Goal: Task Accomplishment & Management: Use online tool/utility

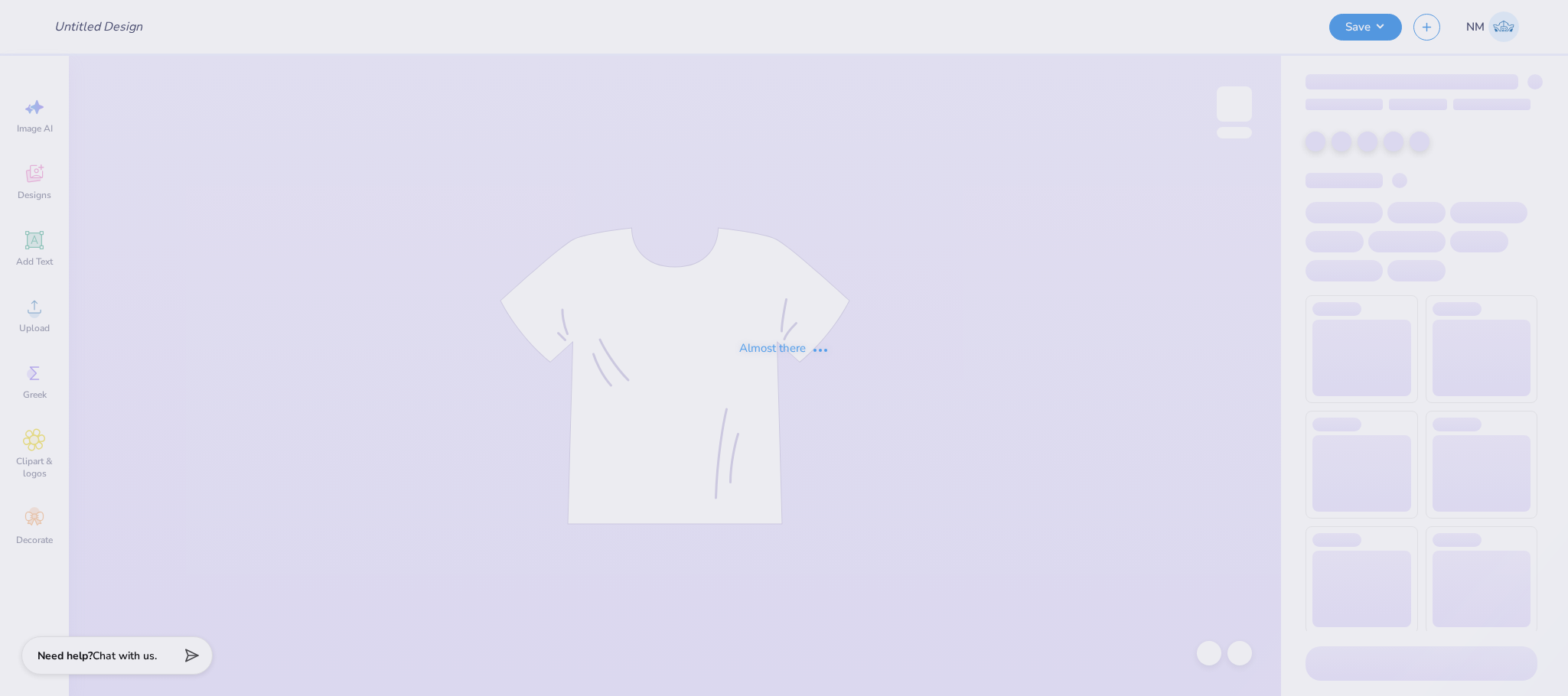
type input "DNZ FOUNDERS DAY"
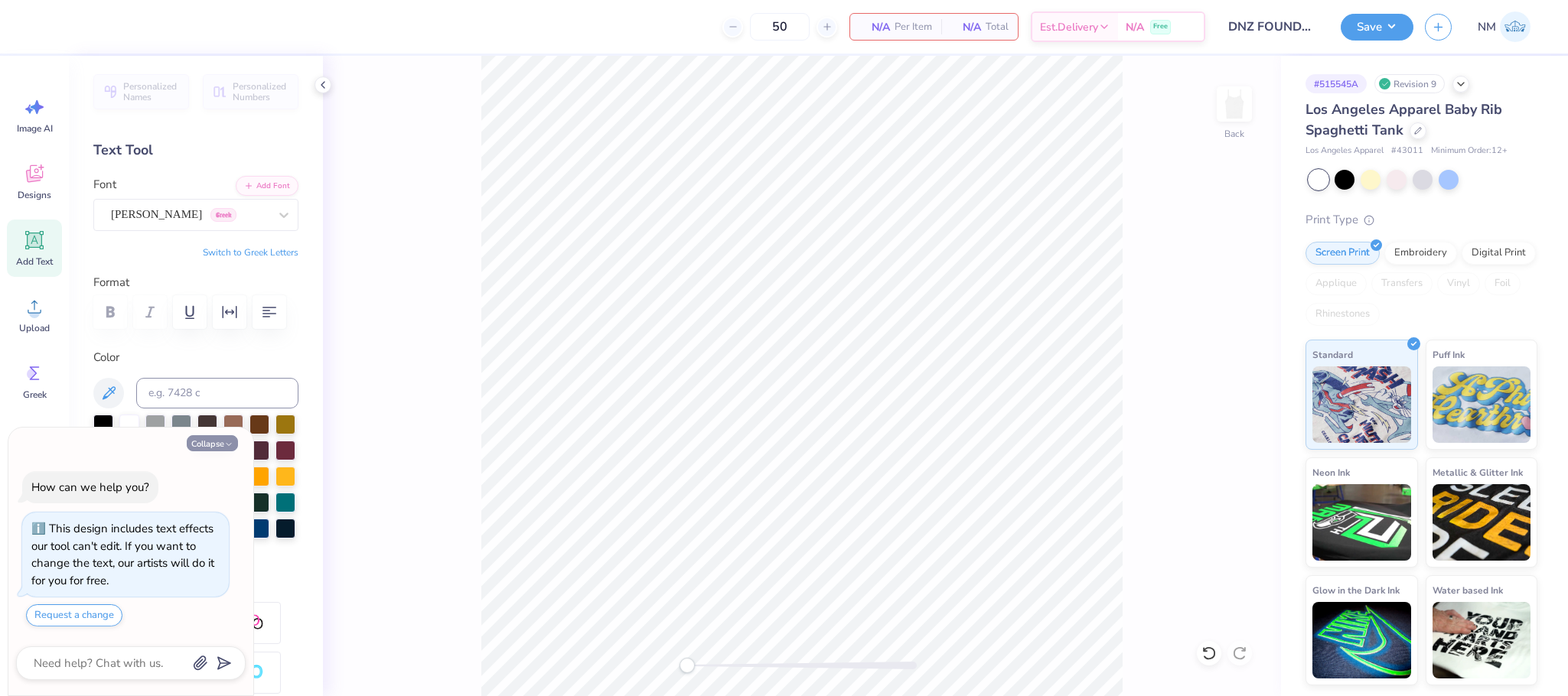
click at [232, 444] on icon "button" at bounding box center [228, 445] width 9 height 9
type textarea "x"
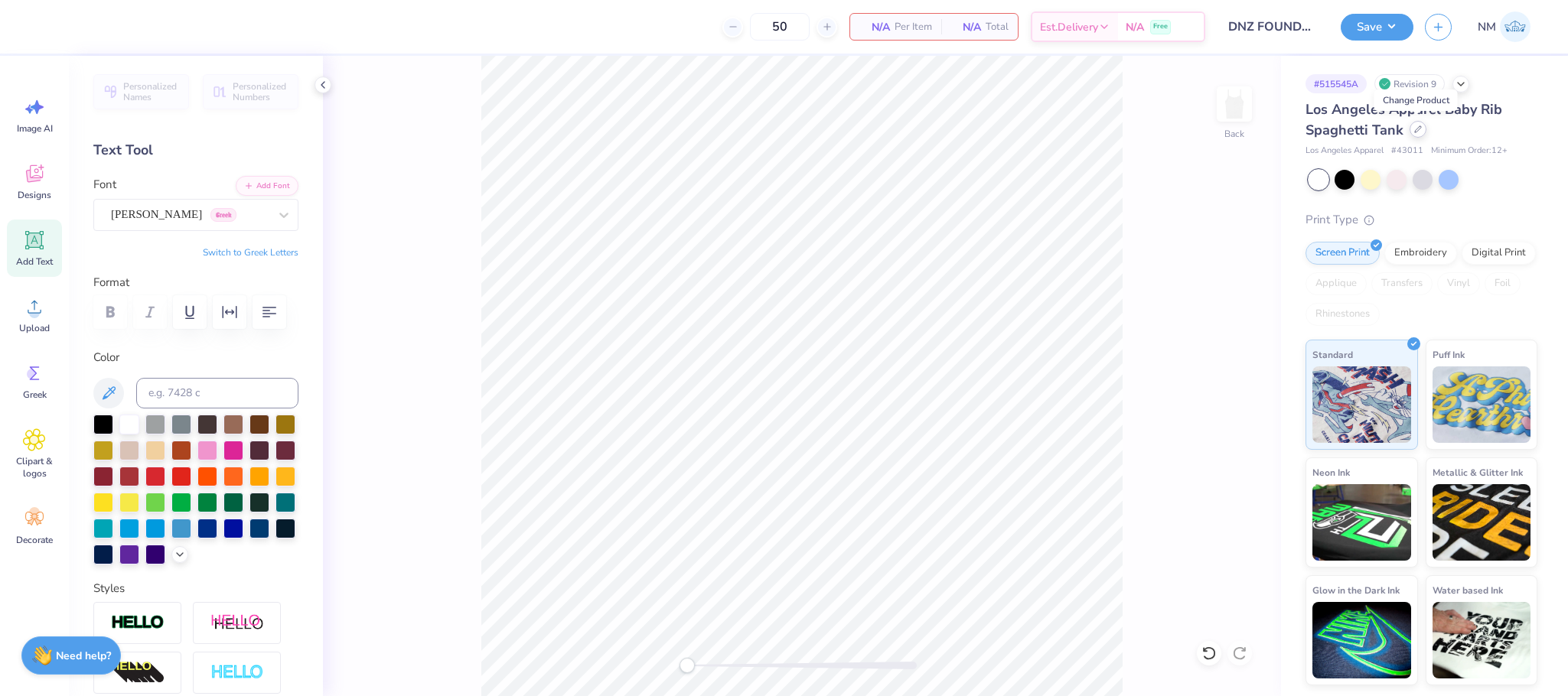
click at [1414, 129] on icon at bounding box center [1418, 129] width 8 height 8
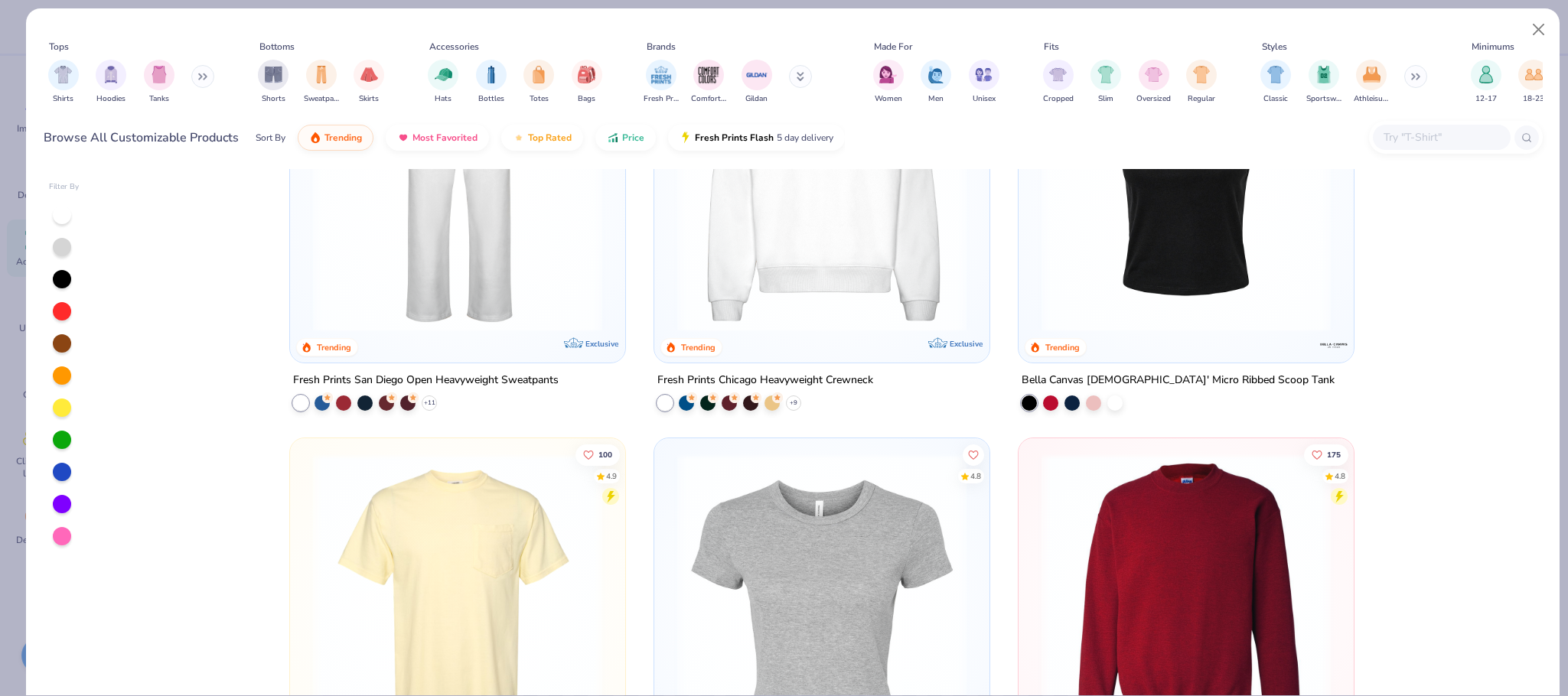
scroll to position [1844, 0]
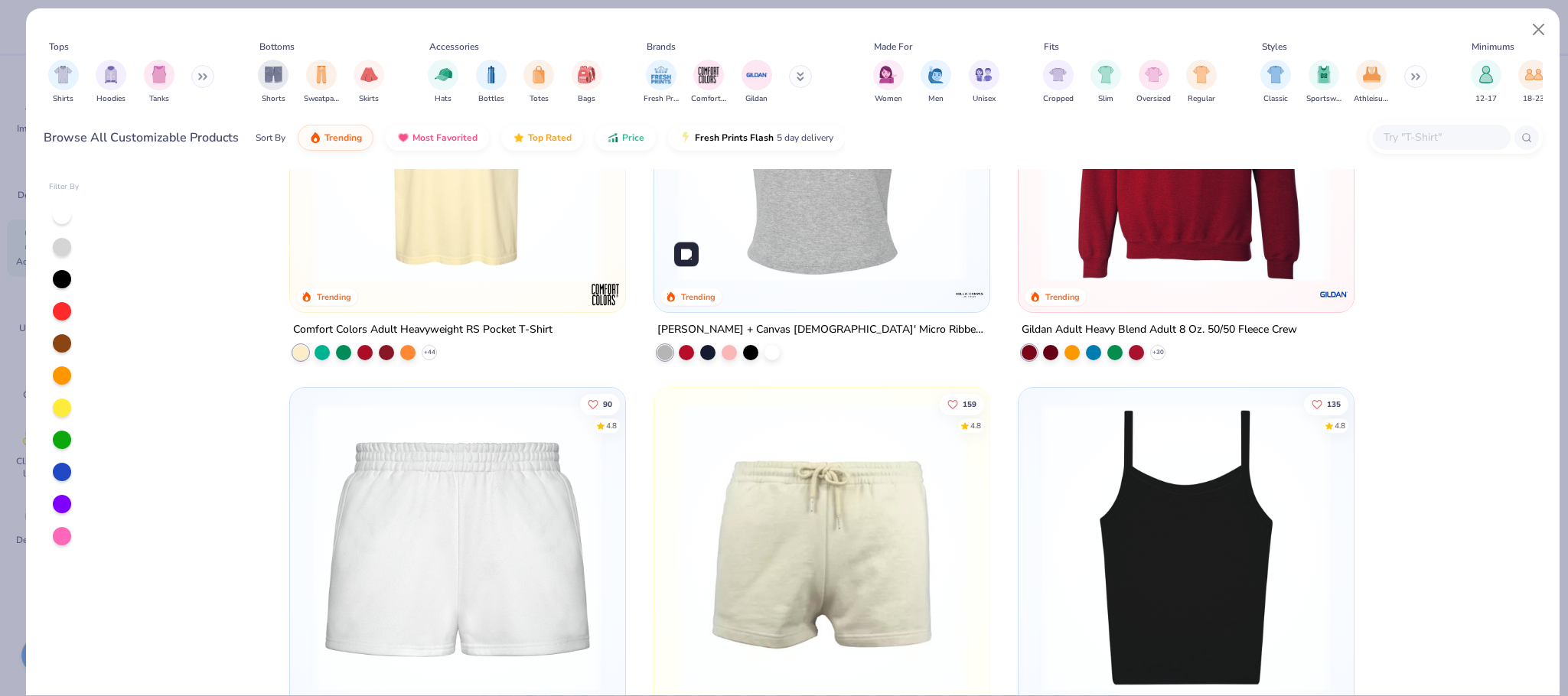
click at [793, 253] on img at bounding box center [821, 137] width 305 height 289
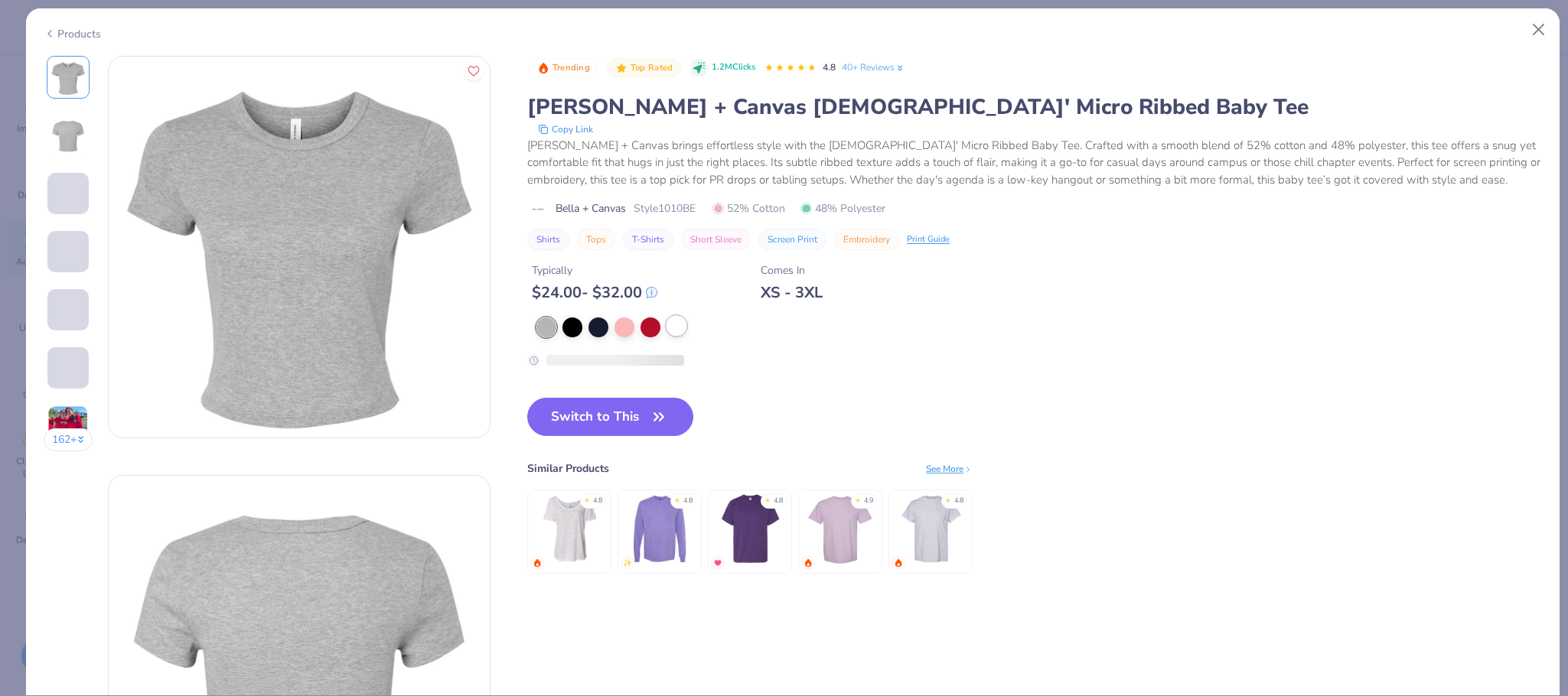
click at [678, 333] on div at bounding box center [676, 326] width 20 height 20
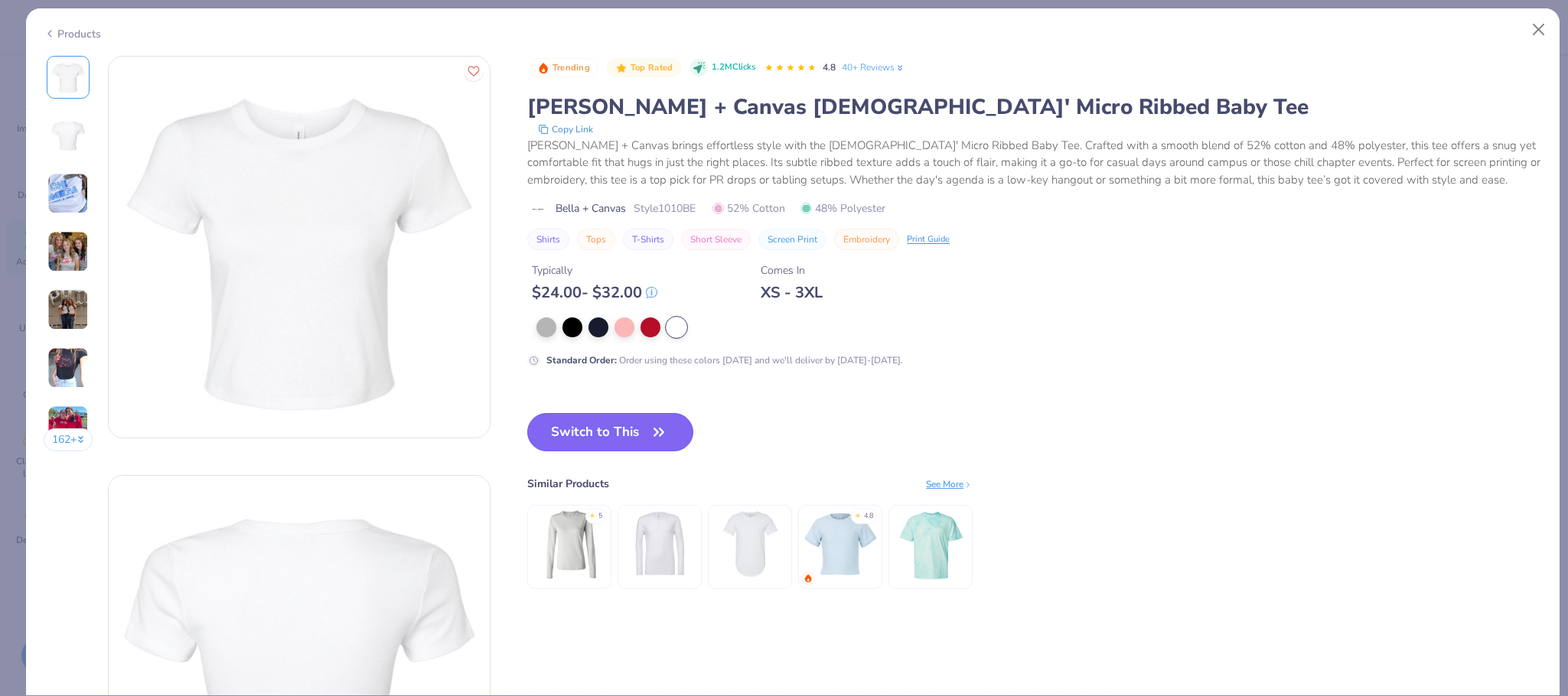
click at [624, 430] on button "Switch to This" at bounding box center [610, 433] width 166 height 39
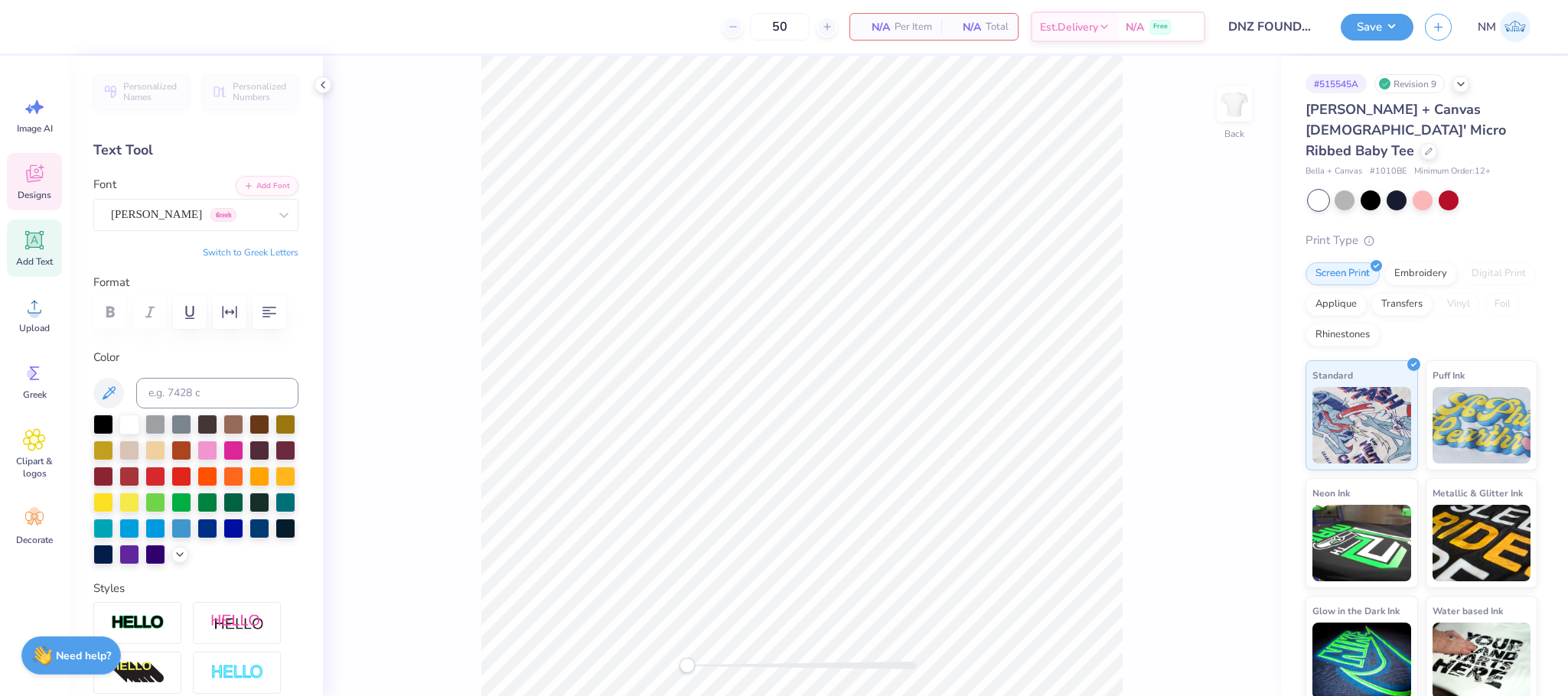
click at [27, 172] on icon at bounding box center [33, 176] width 14 height 12
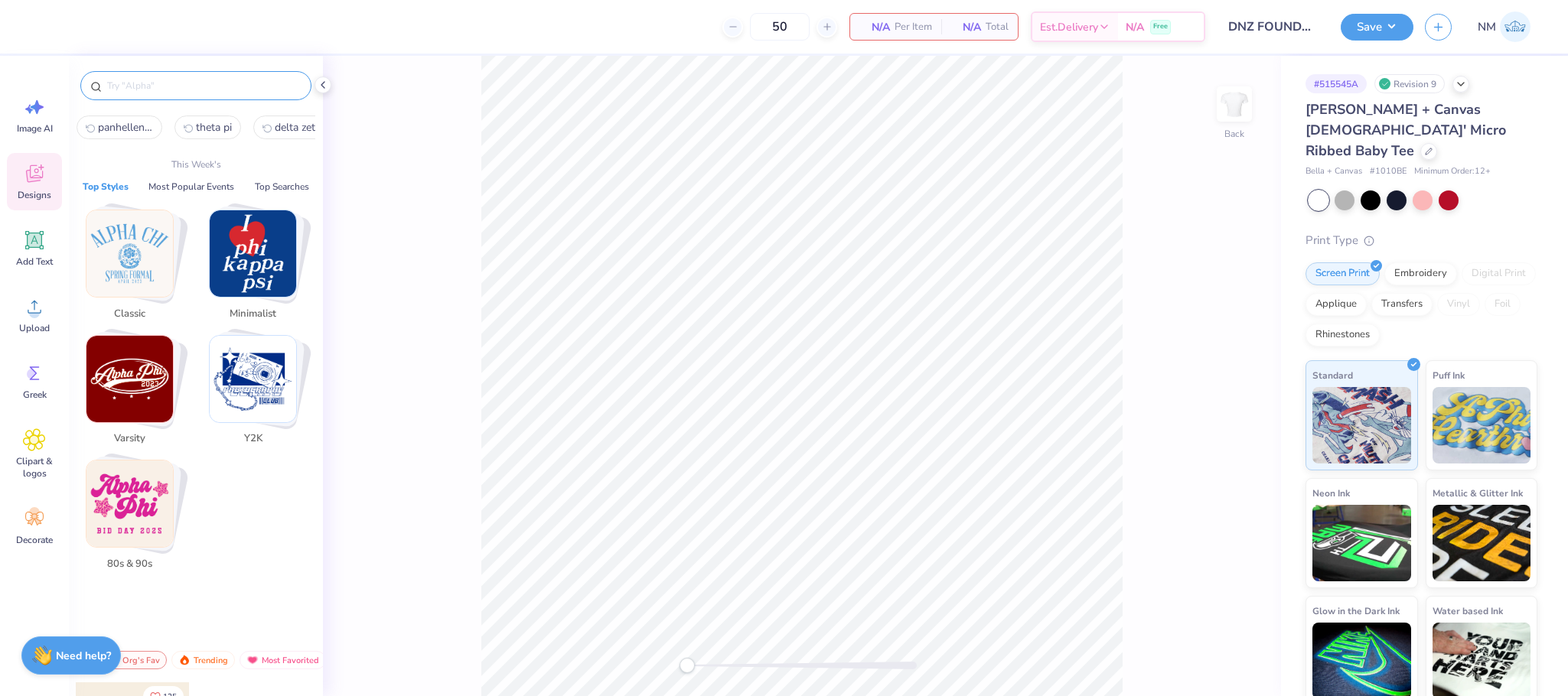
click at [200, 86] on input "text" at bounding box center [203, 86] width 195 height 15
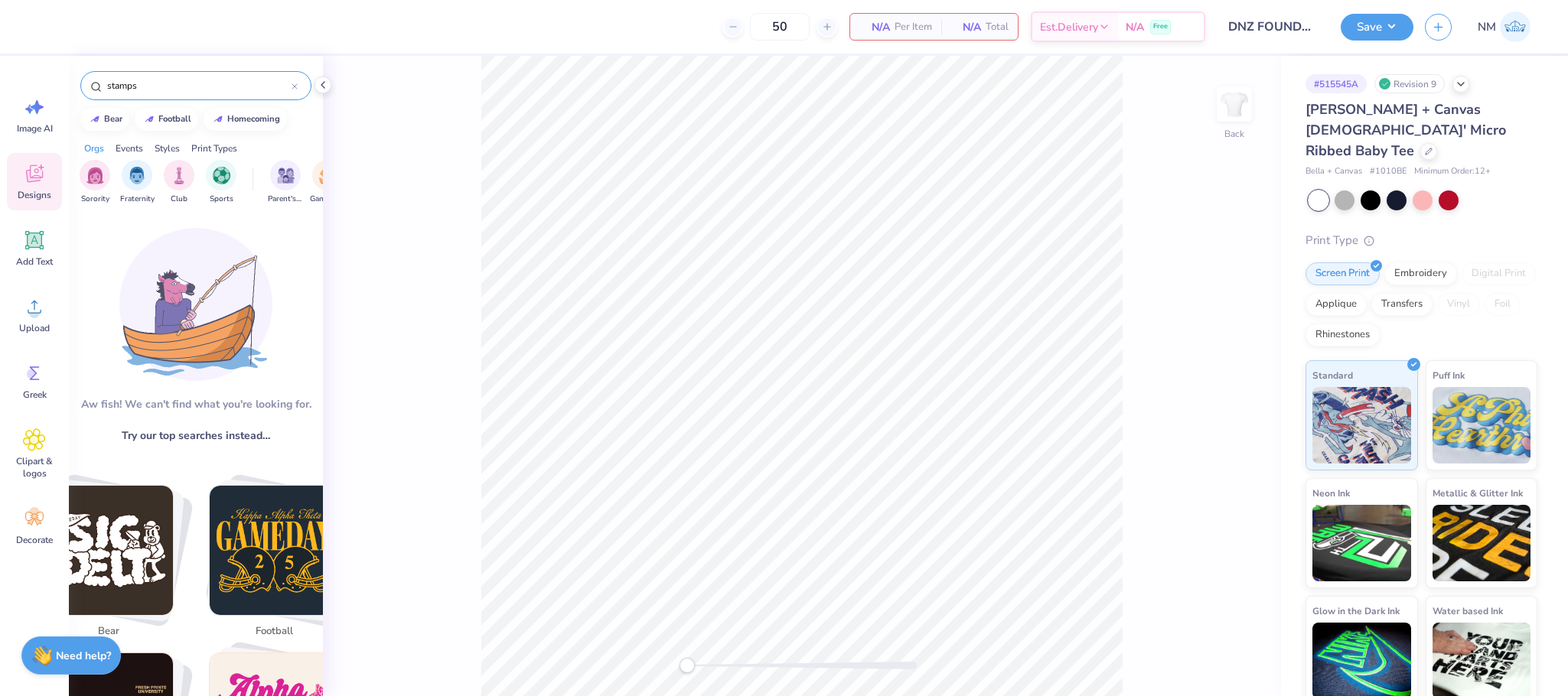
click at [184, 87] on input "stamps" at bounding box center [198, 86] width 186 height 15
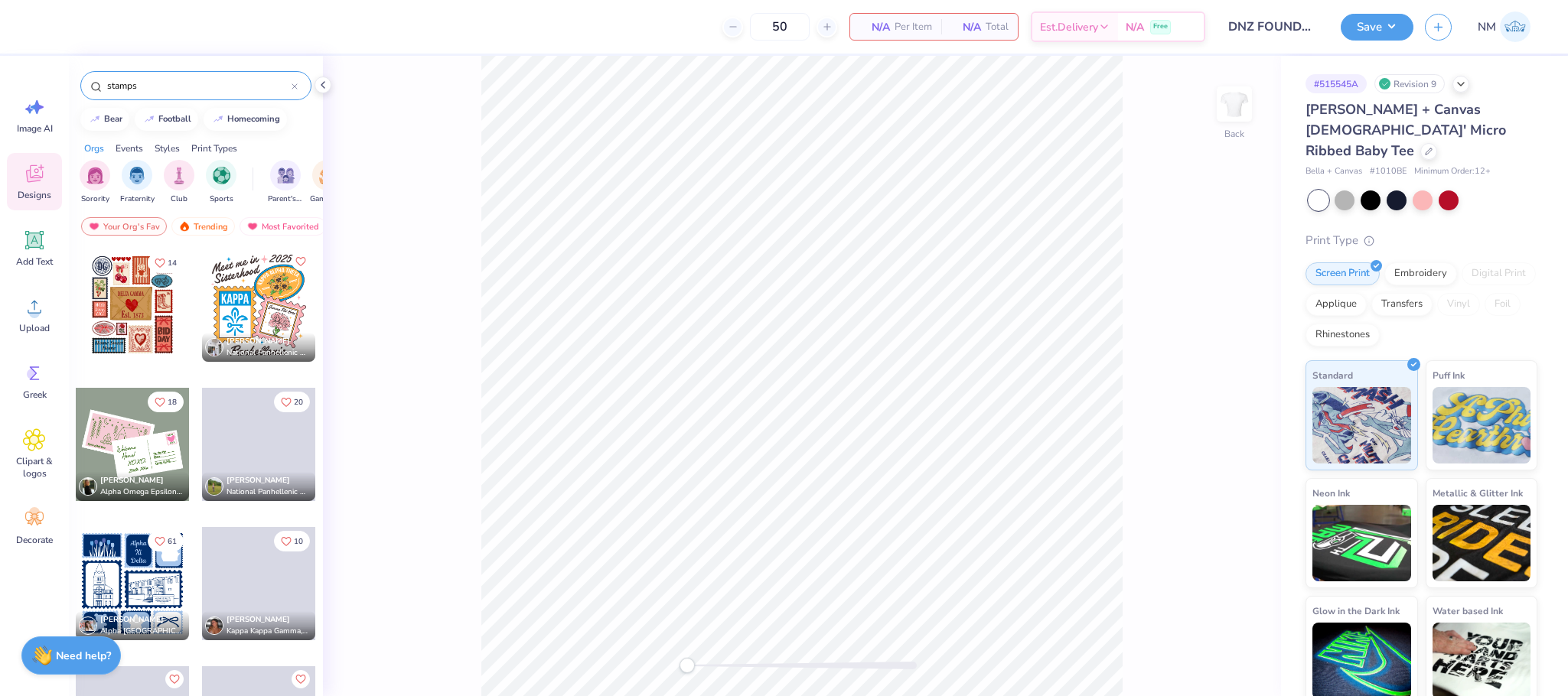
type input "stamps"
click at [147, 322] on div at bounding box center [132, 305] width 113 height 113
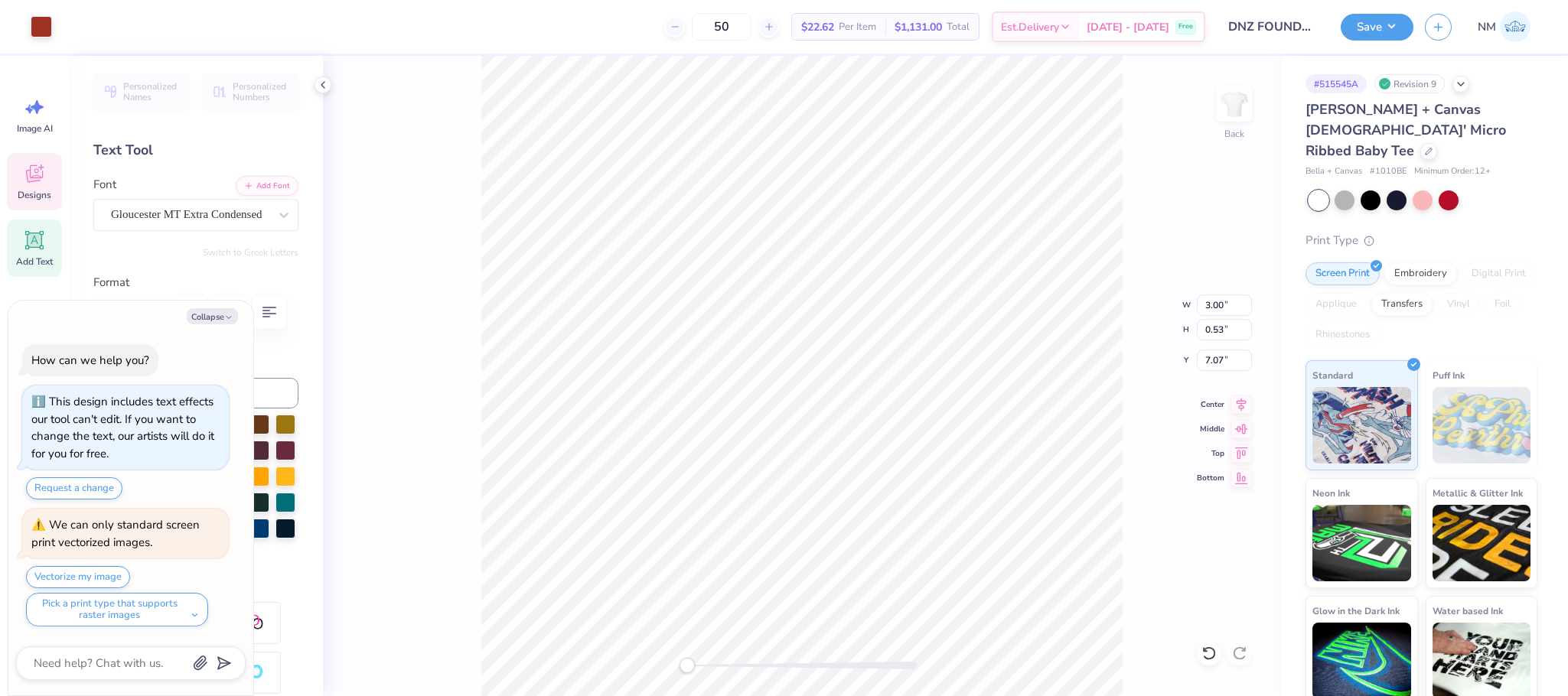
type textarea "x"
type textarea "DELTA GA"
type textarea "x"
type textarea "DELTA G"
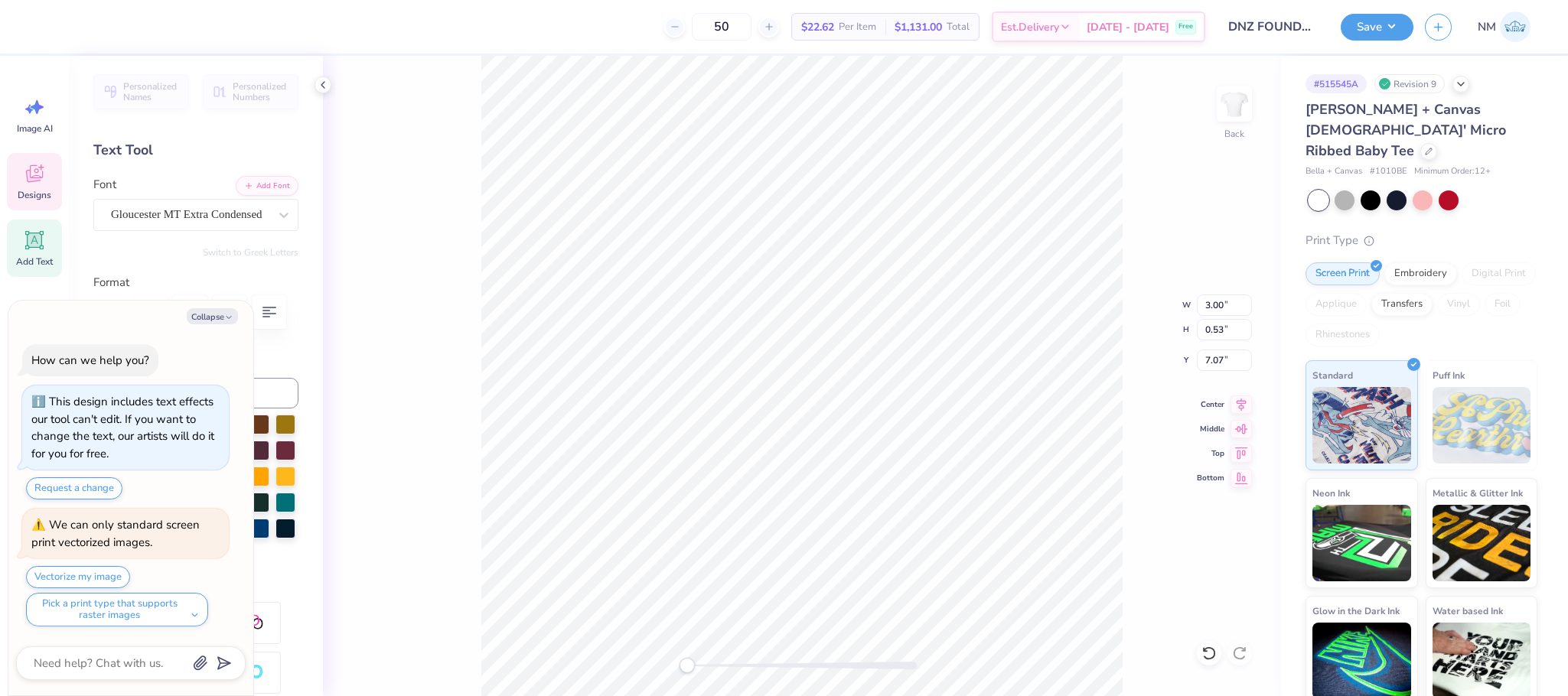
type textarea "x"
type textarea "DELTA"
type textarea "x"
type textarea "DELTA n"
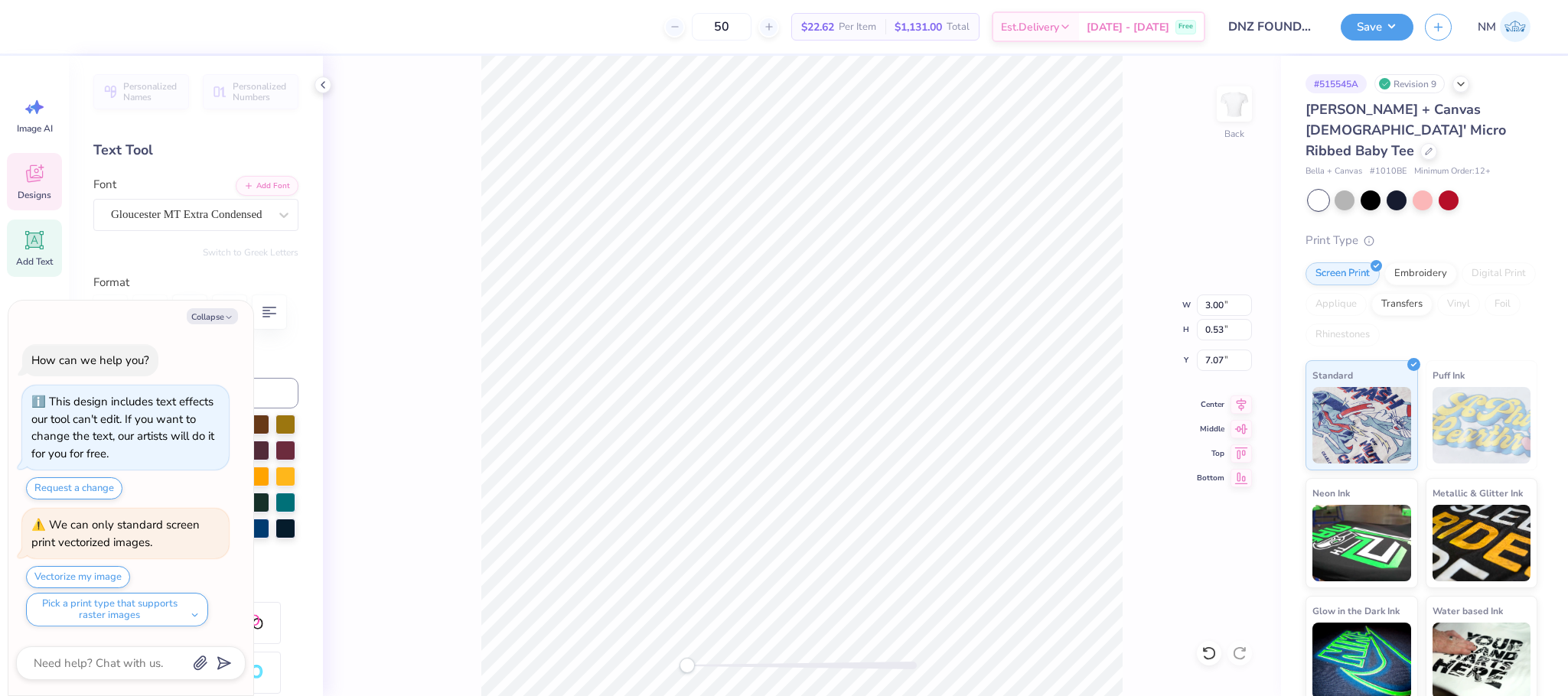
type textarea "x"
type textarea "DELTA nu"
type textarea "x"
type textarea "DELTA n"
type textarea "x"
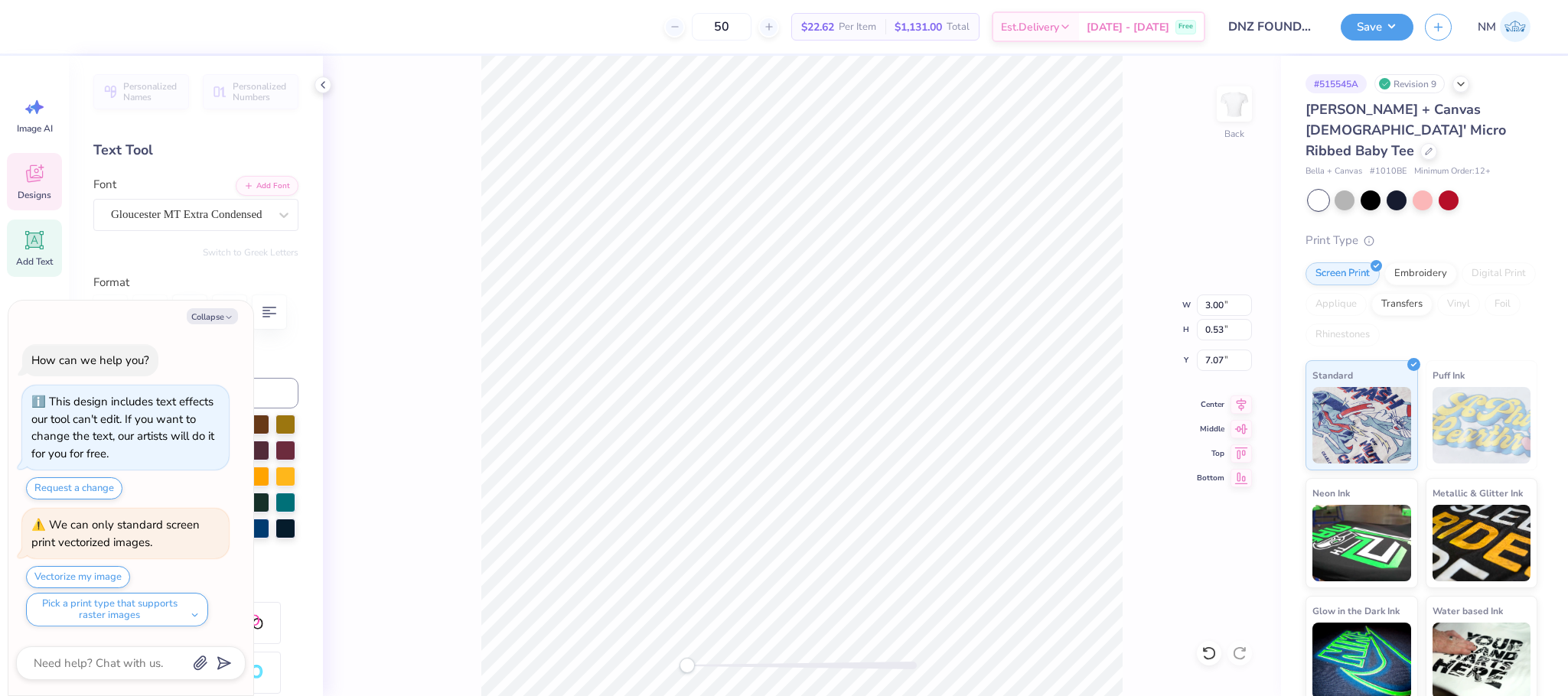
type textarea "DELTA"
type textarea "x"
type textarea "DELTA N"
type textarea "x"
type textarea "DELTA NU"
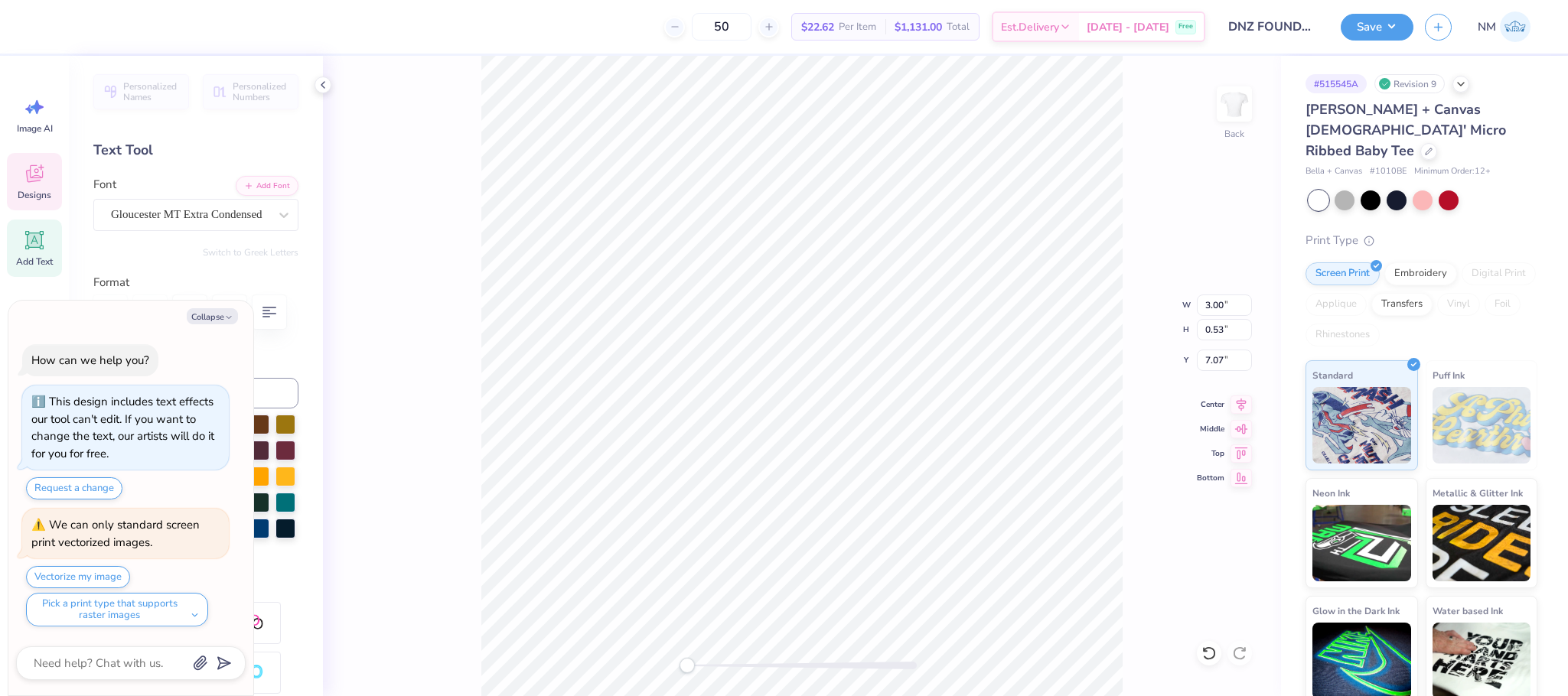
type textarea "x"
type textarea "DELTA NU"
type textarea "x"
type textarea "DELTA NU Z"
type textarea "x"
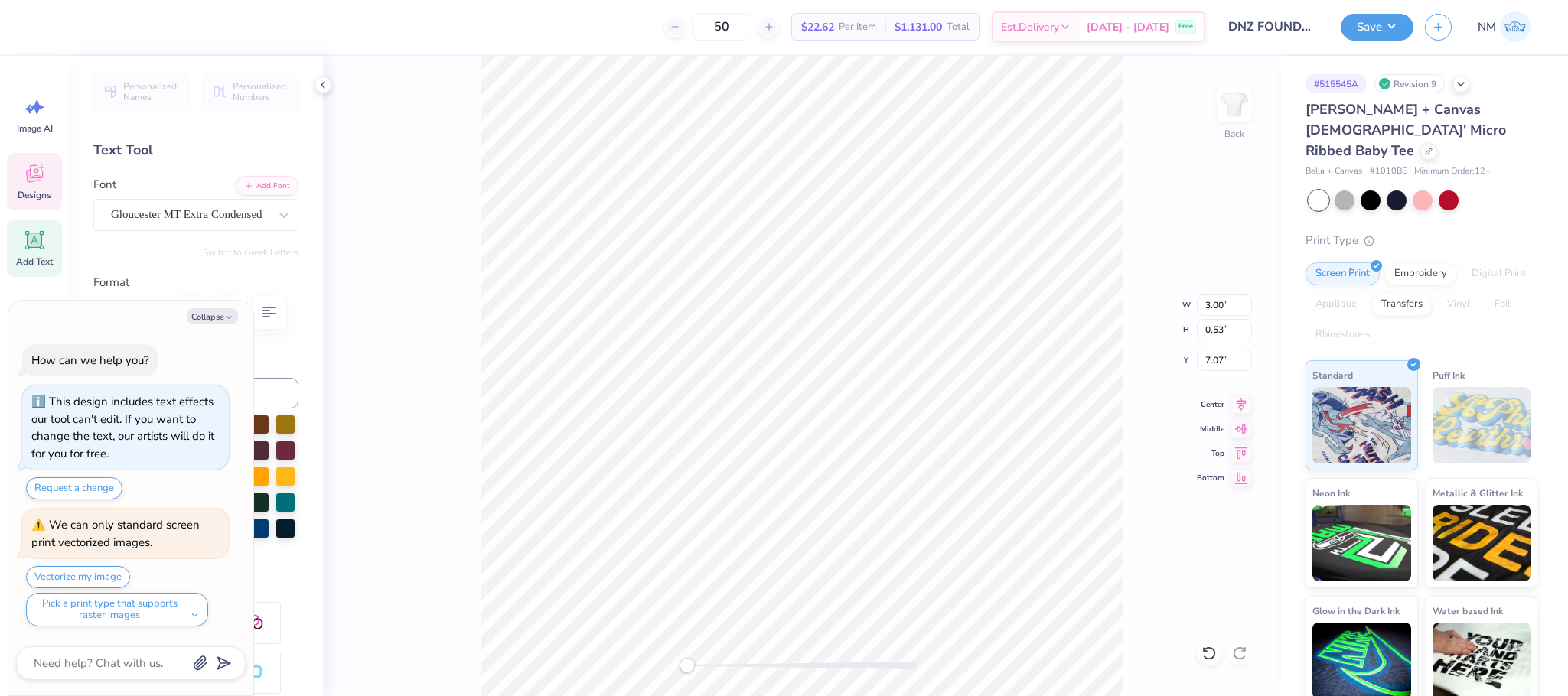
type textarea "DELTA NU ZE"
type textarea "x"
type textarea "DELTA NU ZET"
type textarea "x"
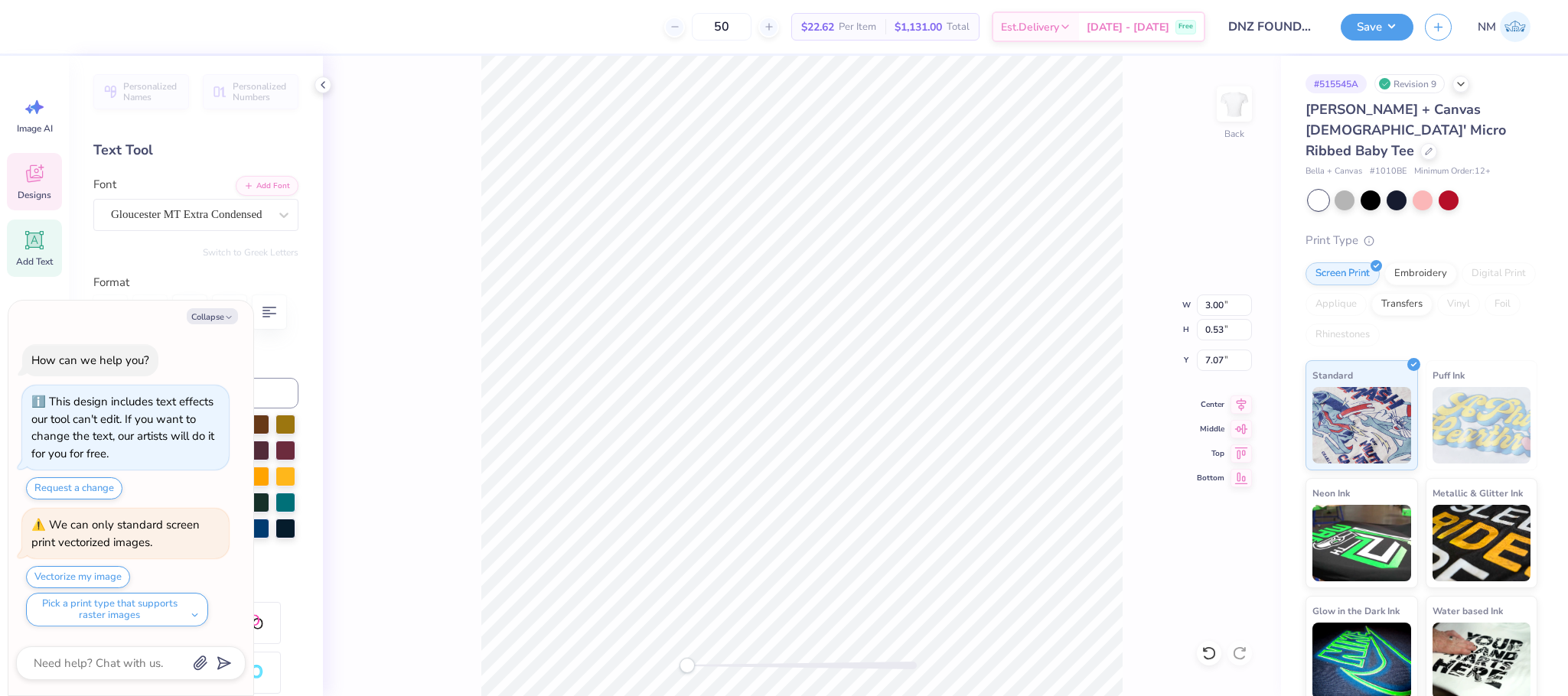
type textarea "DELTA NU ZETA"
type textarea "x"
type input "1.00"
type input "0.95"
type input "3.70"
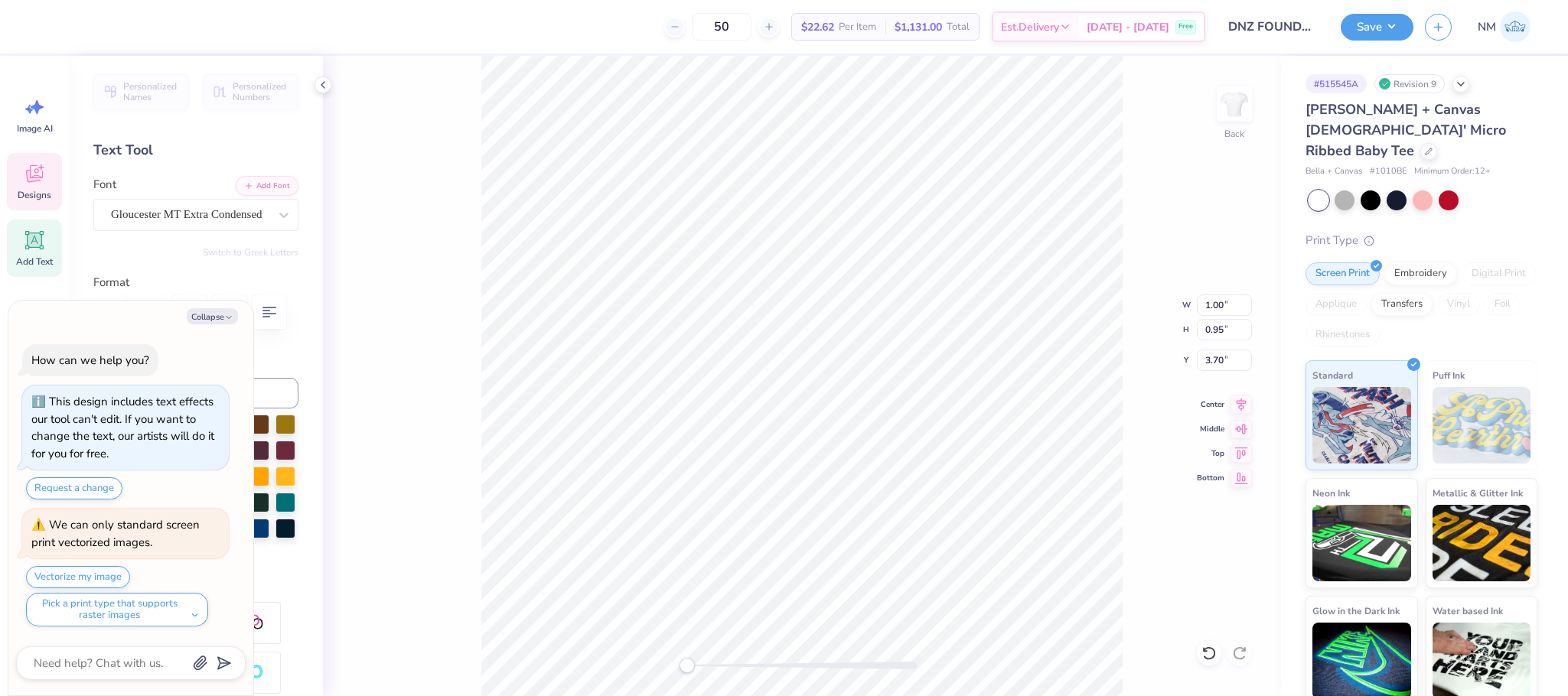
type textarea "x"
type textarea "D"
type textarea "x"
type textarea "DN"
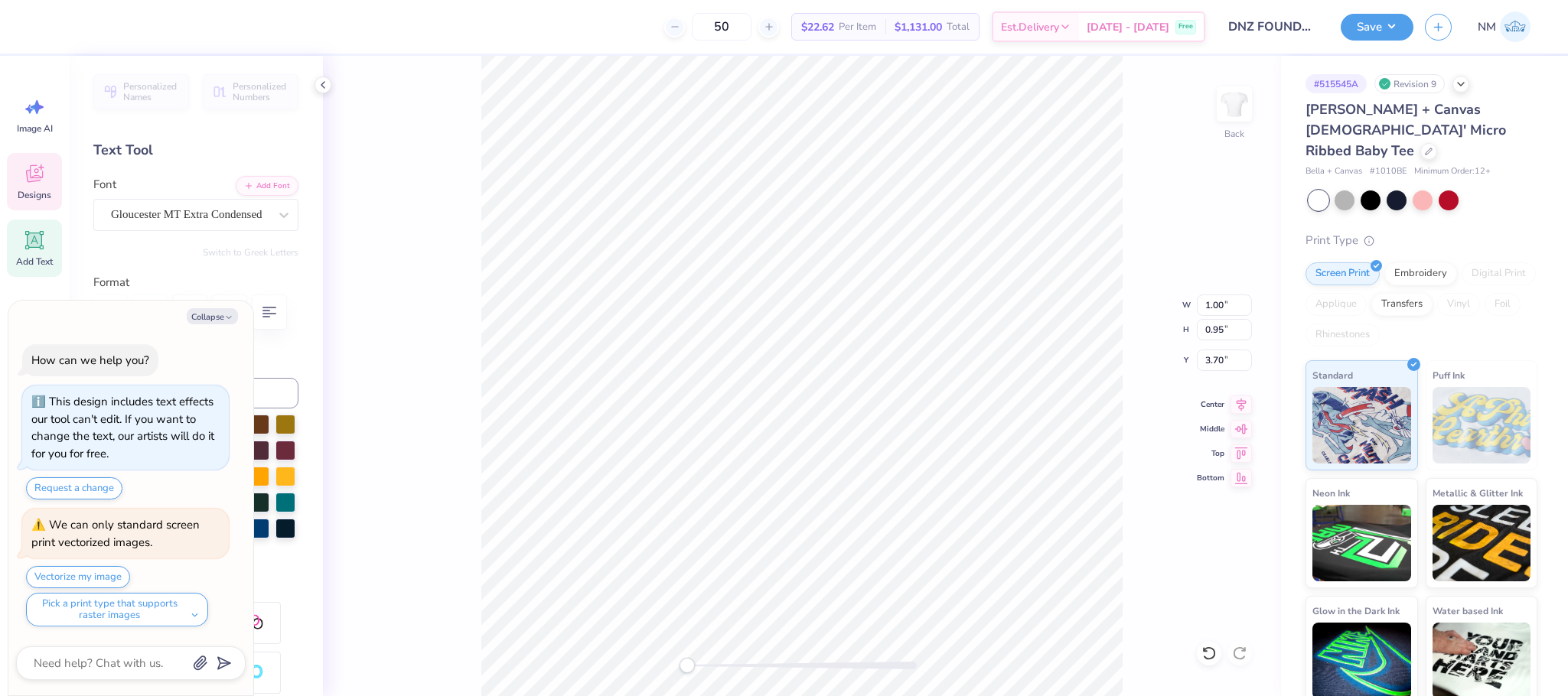
type textarea "x"
type textarea "DNZ"
type textarea "x"
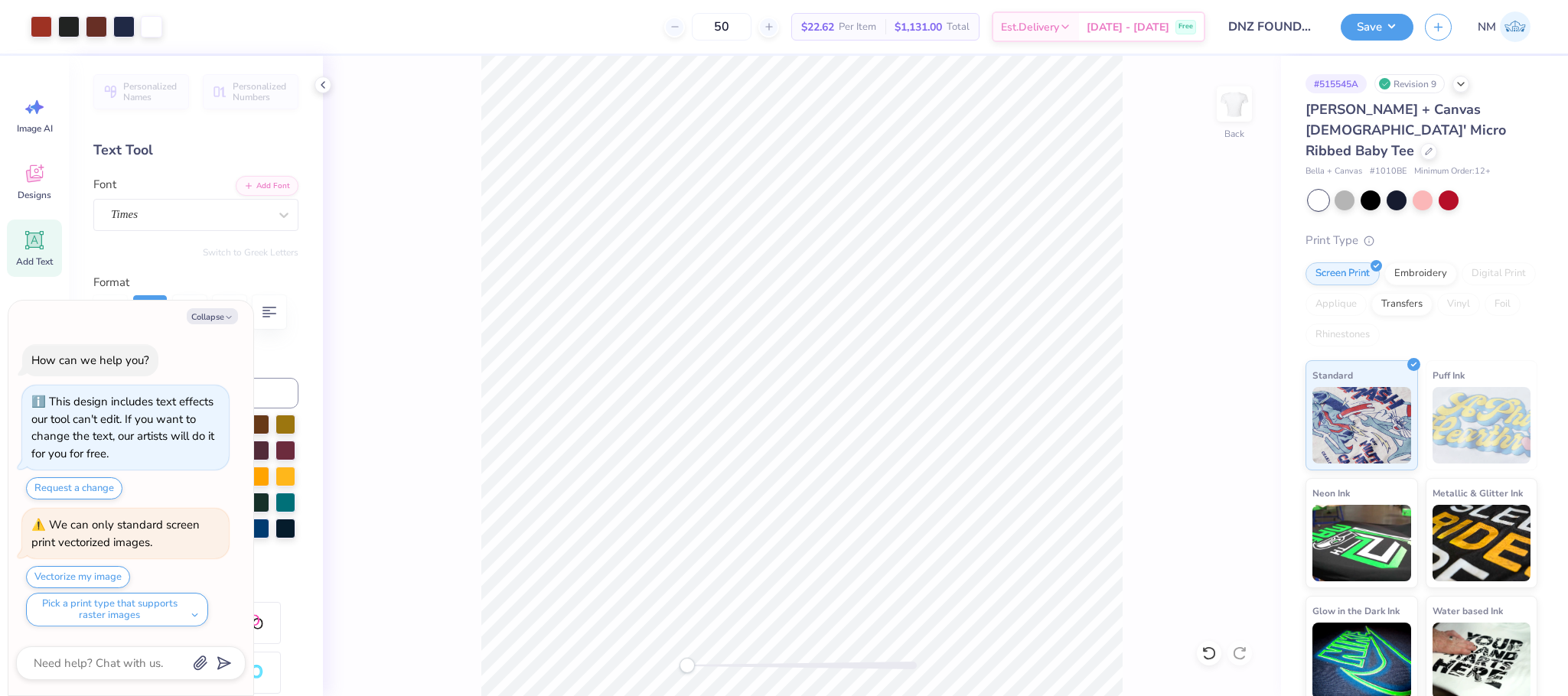
type textarea "x"
